Goal: Task Accomplishment & Management: Manage account settings

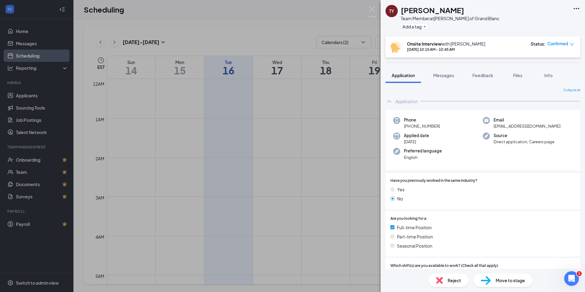
scroll to position [301, 0]
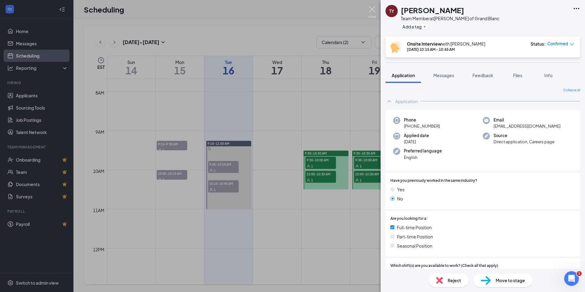
click at [375, 9] on img at bounding box center [372, 12] width 8 height 12
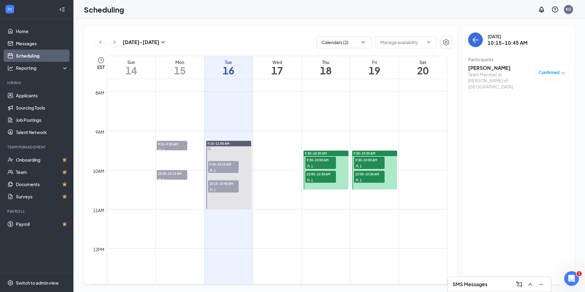
click at [551, 72] on span "Confirmed" at bounding box center [548, 72] width 21 height 6
click at [349, 232] on td at bounding box center [277, 233] width 340 height 10
click at [22, 97] on link "Applicants" at bounding box center [42, 95] width 52 height 12
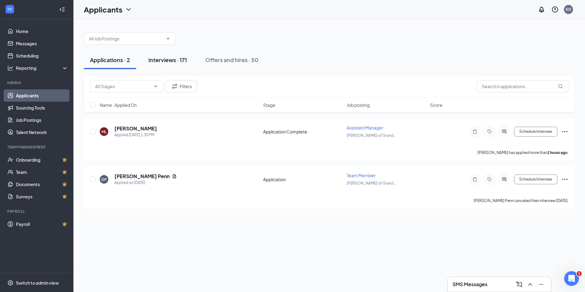
click at [161, 59] on div "Interviews · 171" at bounding box center [167, 60] width 39 height 8
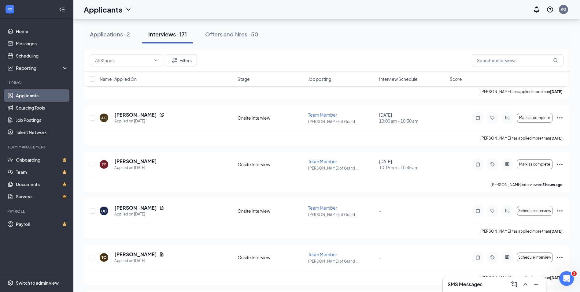
scroll to position [1315, 0]
click at [542, 163] on span "Mark as complete" at bounding box center [534, 164] width 31 height 4
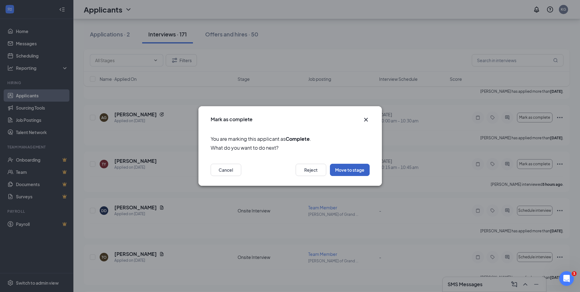
click at [357, 170] on button "Move to stage" at bounding box center [350, 170] width 40 height 12
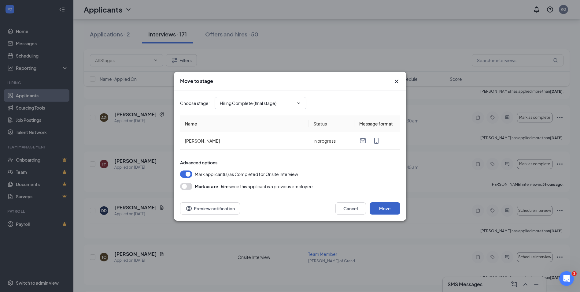
click at [388, 206] on button "Move" at bounding box center [385, 208] width 31 height 12
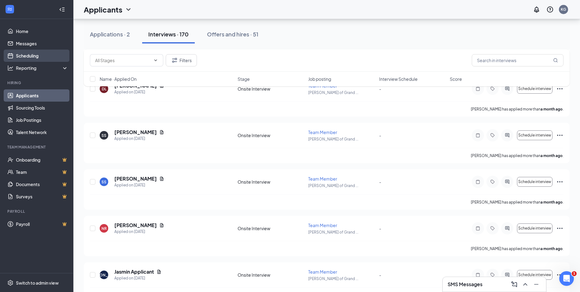
scroll to position [4373, 0]
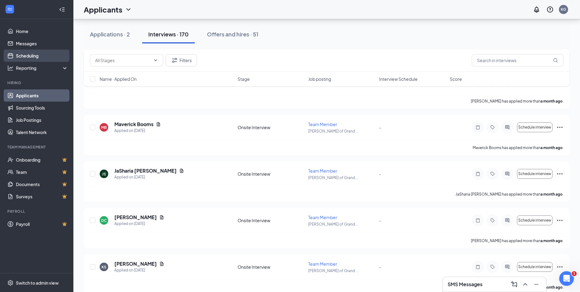
click at [26, 56] on link "Scheduling" at bounding box center [42, 56] width 52 height 12
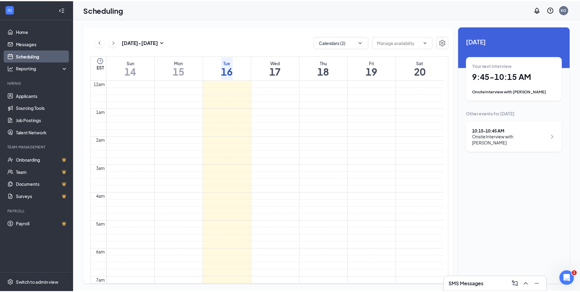
scroll to position [301, 0]
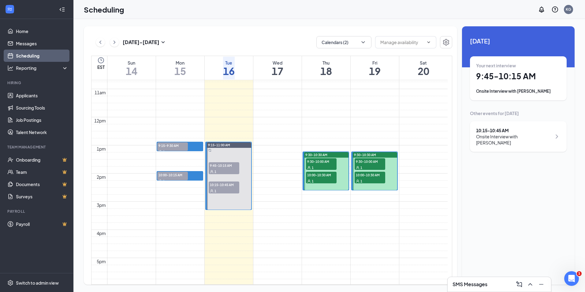
click at [316, 159] on span "9:30-10:00 AM" at bounding box center [321, 161] width 31 height 6
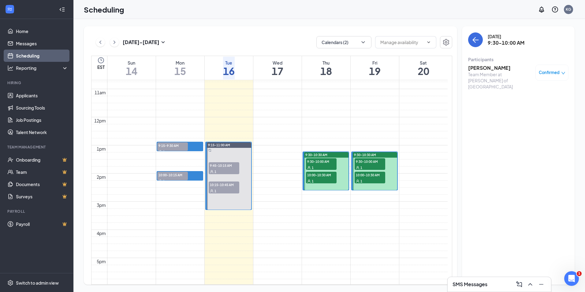
click at [225, 163] on span "9:45-10:15 AM" at bounding box center [224, 165] width 31 height 6
click at [480, 66] on h3 "[PERSON_NAME]" at bounding box center [500, 68] width 64 height 7
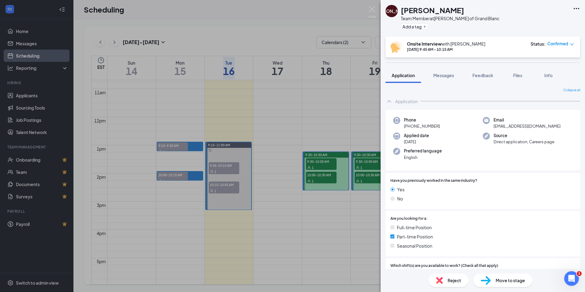
click at [568, 41] on div "Confirmed" at bounding box center [560, 44] width 27 height 6
click at [554, 71] on span "Mark complete" at bounding box center [539, 71] width 31 height 7
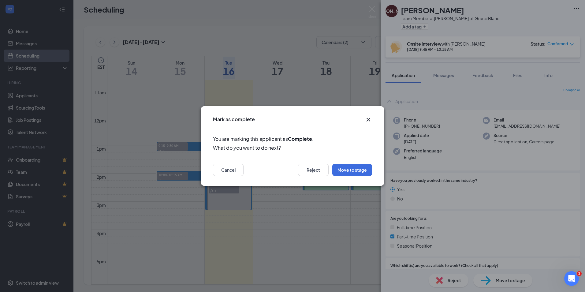
click at [367, 121] on icon "Cross" at bounding box center [368, 120] width 4 height 4
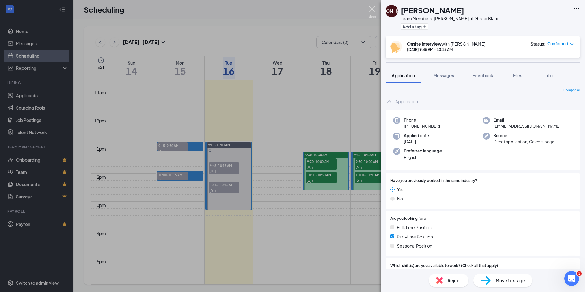
click at [372, 9] on img at bounding box center [372, 12] width 8 height 12
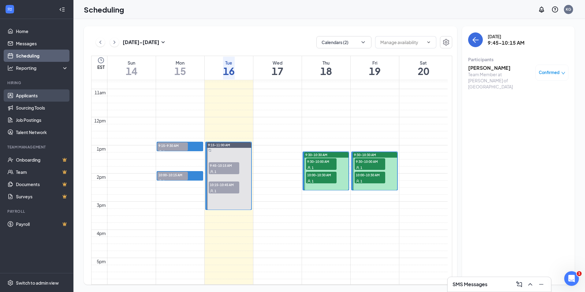
click at [28, 95] on link "Applicants" at bounding box center [42, 95] width 52 height 12
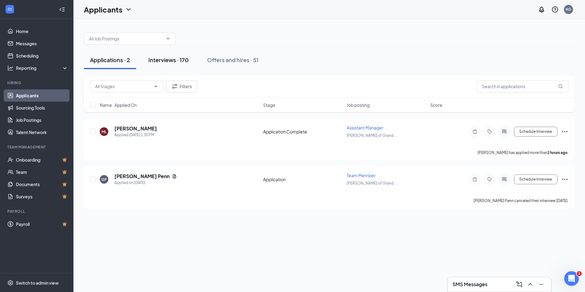
click at [163, 57] on div "Interviews · 170" at bounding box center [168, 60] width 40 height 8
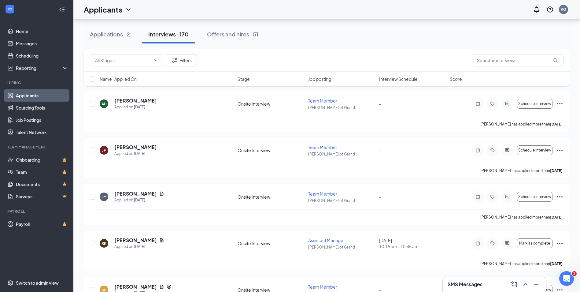
scroll to position [214, 0]
click at [506, 60] on input "text" at bounding box center [518, 60] width 92 height 12
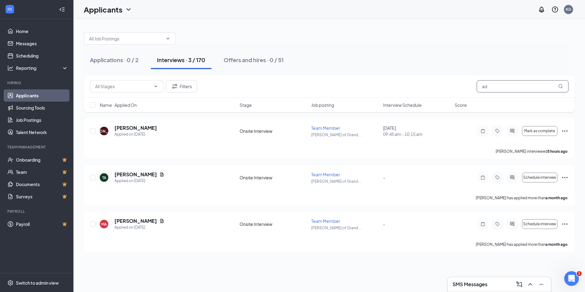
type input "a"
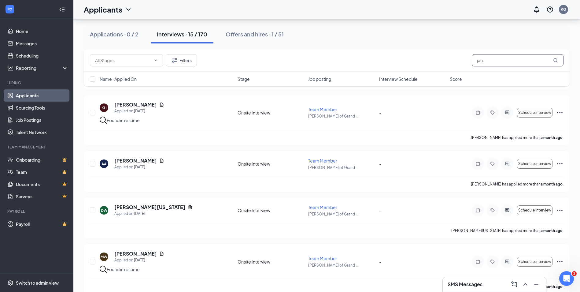
scroll to position [602, 0]
type input "jan"
click at [23, 94] on link "Applicants" at bounding box center [42, 95] width 52 height 12
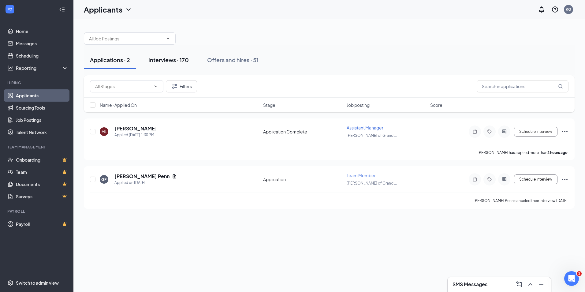
click at [171, 59] on div "Interviews · 170" at bounding box center [168, 60] width 40 height 8
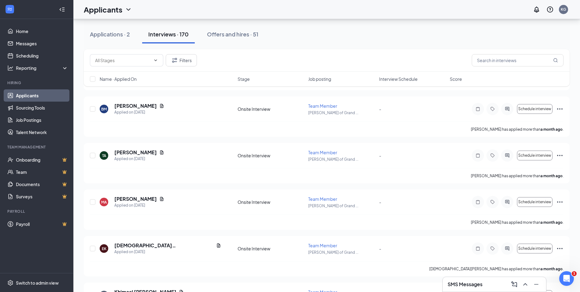
scroll to position [3027, 0]
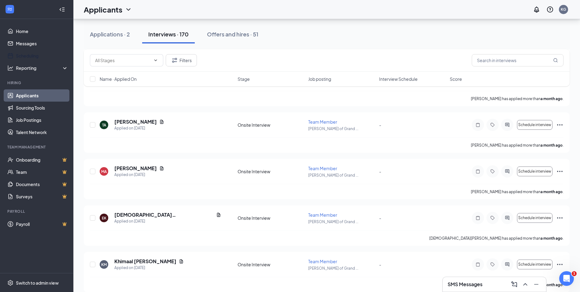
drag, startPoint x: 31, startPoint y: 56, endPoint x: 390, endPoint y: 69, distance: 358.6
click at [31, 56] on link "Scheduling" at bounding box center [42, 56] width 52 height 12
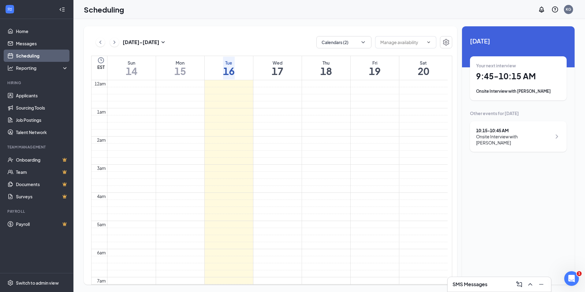
scroll to position [301, 0]
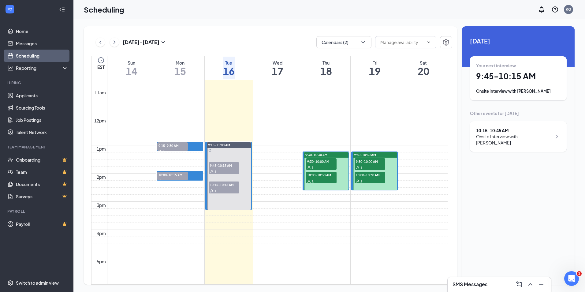
click at [226, 164] on span "9:45-10:15 AM" at bounding box center [224, 165] width 31 height 6
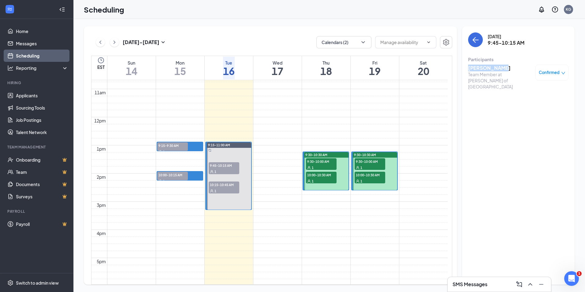
drag, startPoint x: 466, startPoint y: 68, endPoint x: 500, endPoint y: 69, distance: 33.3
click at [500, 69] on div "[DATE] 9:45-10:15 AM Participants [PERSON_NAME] Team Member at [PERSON_NAME] of…" at bounding box center [518, 155] width 113 height 258
drag, startPoint x: 500, startPoint y: 69, endPoint x: 486, endPoint y: 69, distance: 13.5
copy h3 "[PERSON_NAME]"
click at [30, 94] on link "Applicants" at bounding box center [42, 95] width 52 height 12
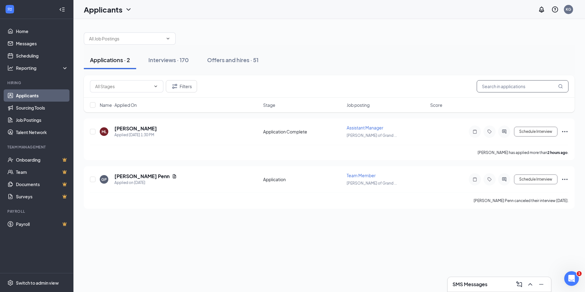
click at [508, 85] on input "text" at bounding box center [522, 86] width 92 height 12
paste input "[PERSON_NAME]"
type input "[PERSON_NAME]"
